Goal: Information Seeking & Learning: Learn about a topic

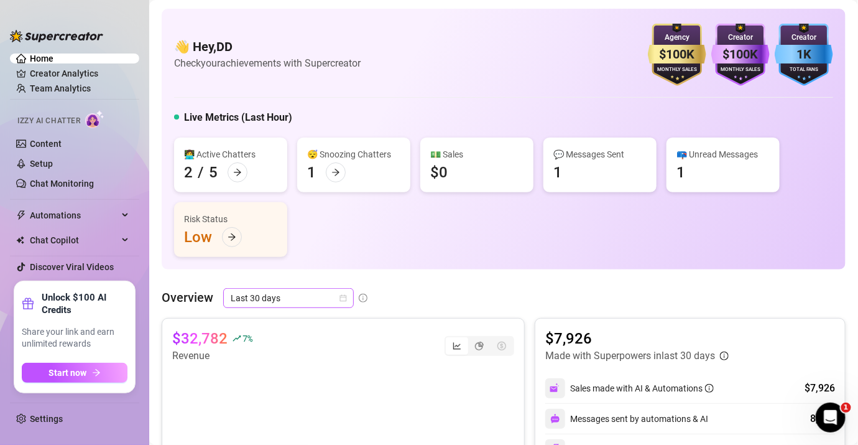
click at [344, 294] on icon "calendar" at bounding box center [342, 297] width 7 height 7
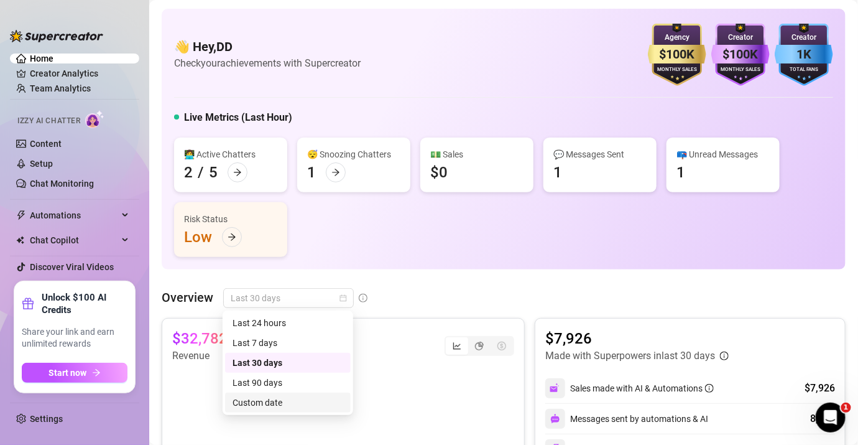
click at [298, 400] on div "Custom date" at bounding box center [288, 402] width 111 height 14
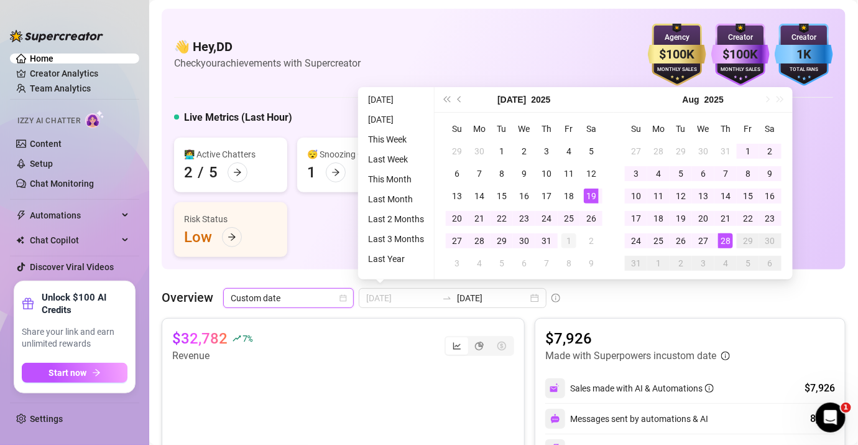
type input "[DATE]"
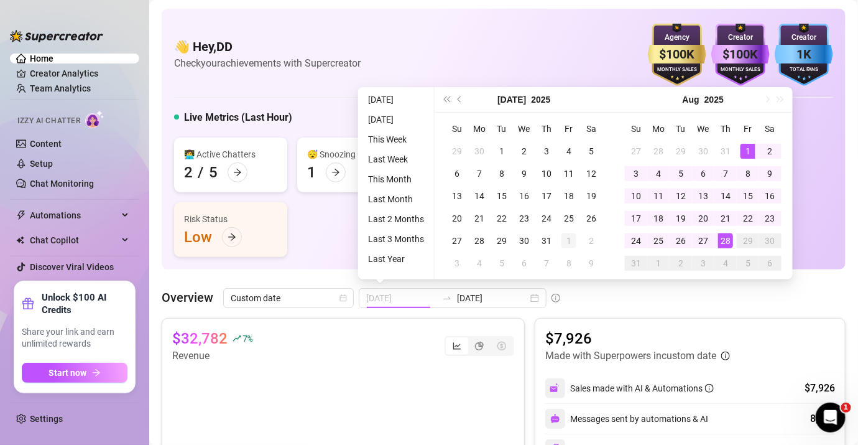
click at [564, 241] on div "1" at bounding box center [568, 240] width 15 height 15
type input "[DATE]"
click at [338, 170] on icon "arrow-right" at bounding box center [335, 172] width 9 height 9
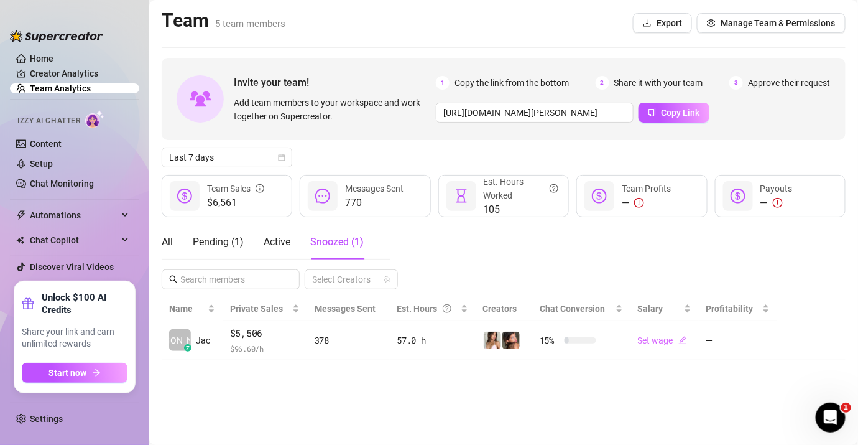
click at [91, 89] on link "Team Analytics" at bounding box center [60, 88] width 61 height 10
click at [239, 26] on span "5 team members" at bounding box center [250, 23] width 70 height 11
click at [228, 245] on div "Pending ( 1 )" at bounding box center [218, 241] width 51 height 15
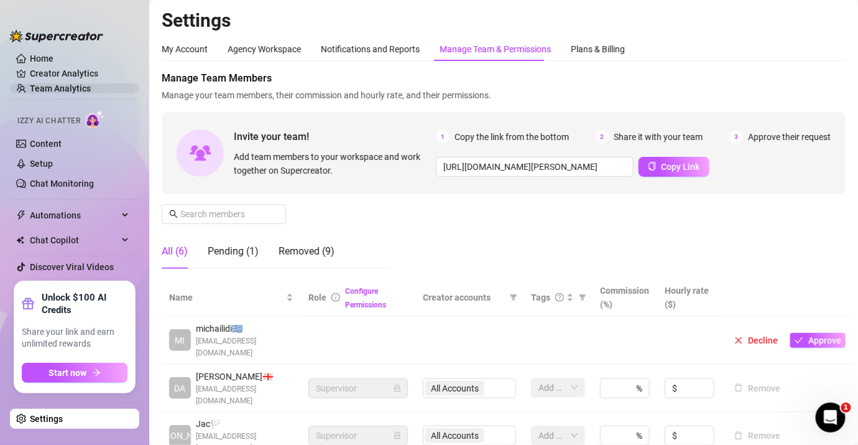
click at [76, 86] on link "Team Analytics" at bounding box center [60, 88] width 61 height 10
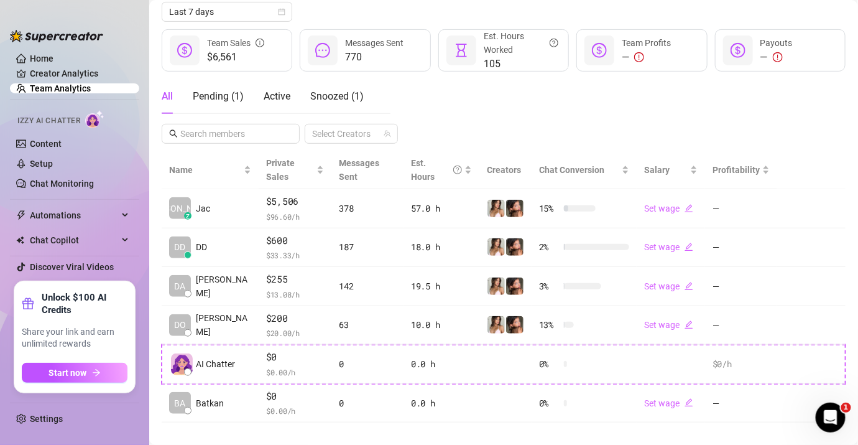
scroll to position [145, 0]
click at [372, 113] on div "All Pending ( 1 ) Active Snoozed ( 1 )" at bounding box center [276, 101] width 229 height 45
click at [82, 74] on link "Creator Analytics" at bounding box center [79, 73] width 99 height 20
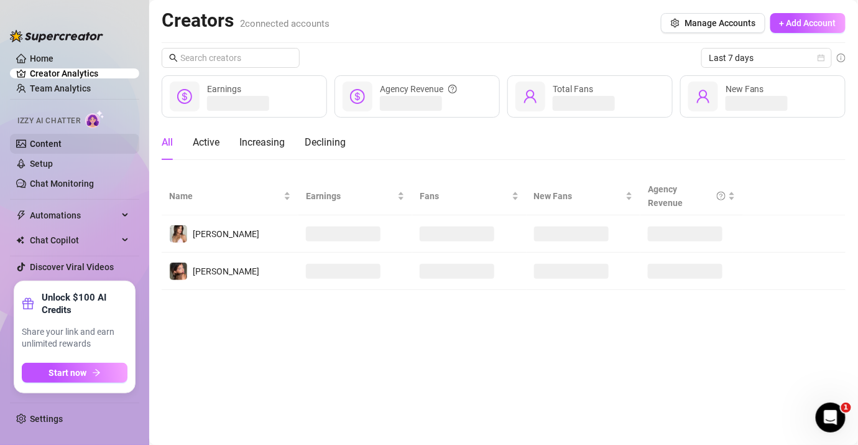
click at [62, 149] on link "Content" at bounding box center [46, 144] width 32 height 10
